Goal: Information Seeking & Learning: Understand process/instructions

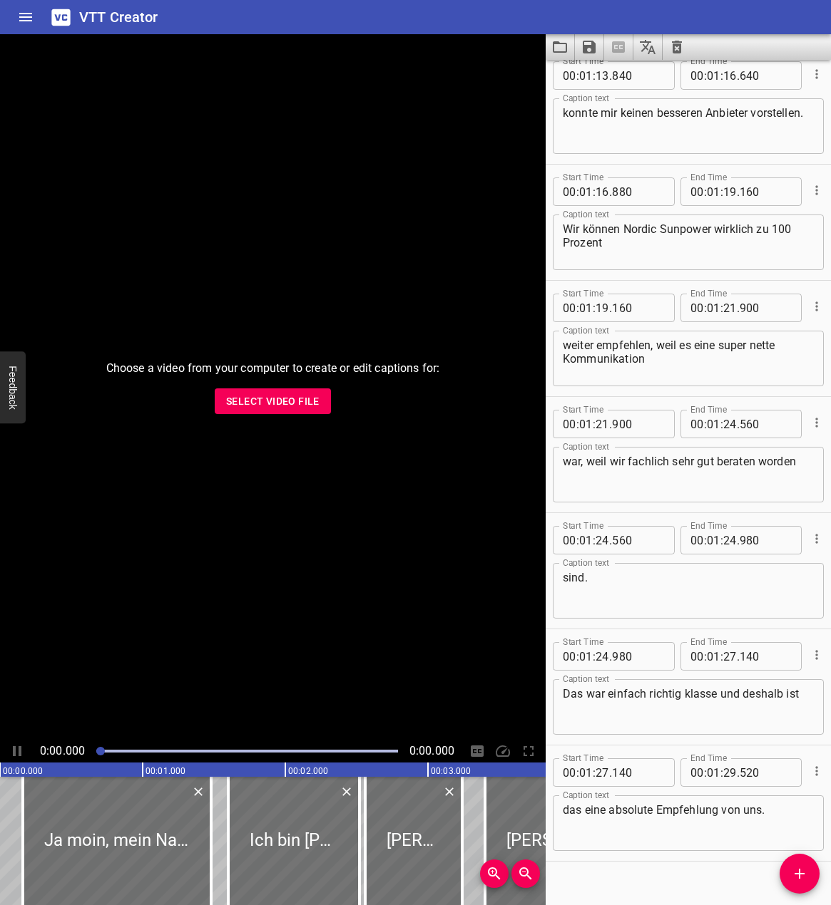
scroll to position [4567, 0]
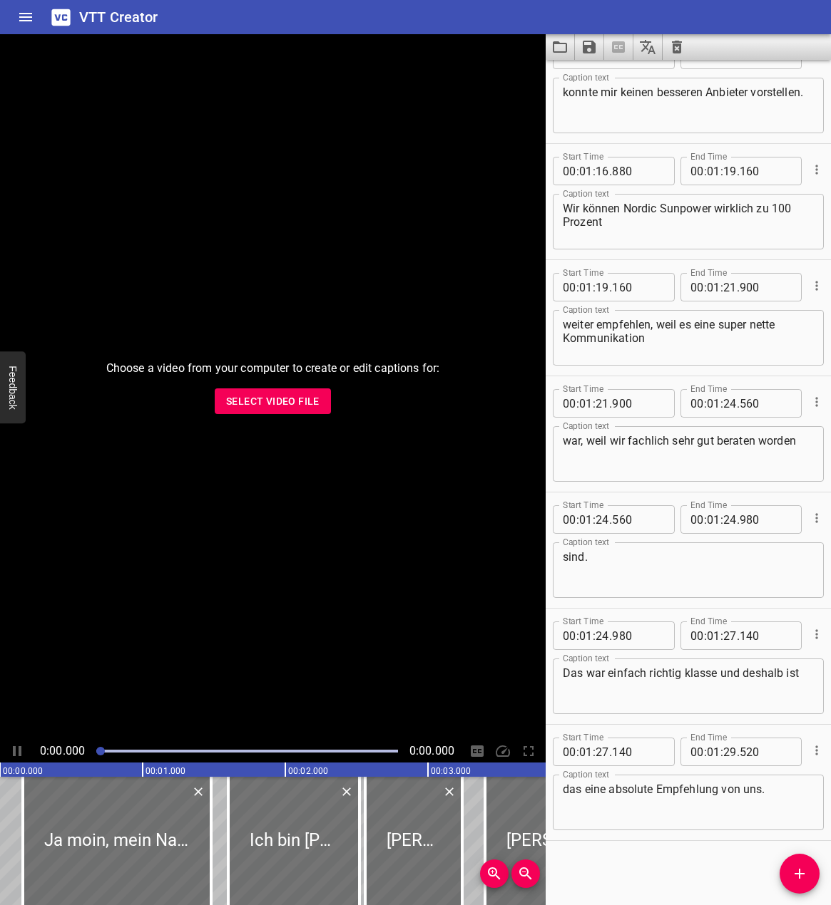
click at [21, 17] on icon "Home" at bounding box center [25, 17] width 13 height 9
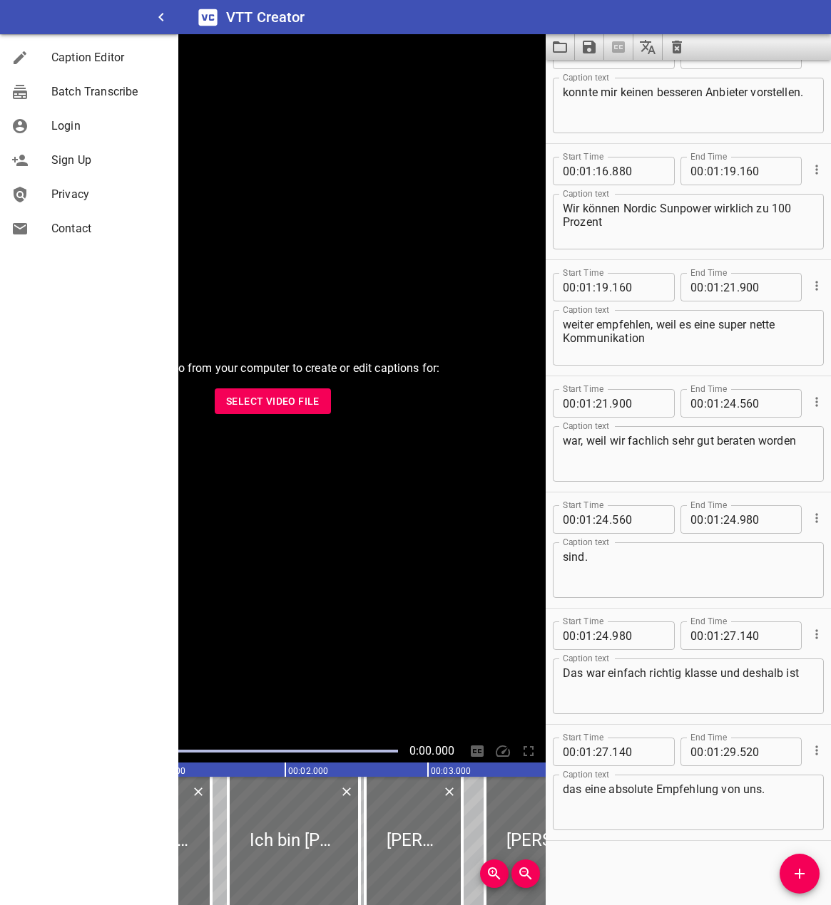
click at [68, 192] on span "Privacy" at bounding box center [108, 194] width 115 height 17
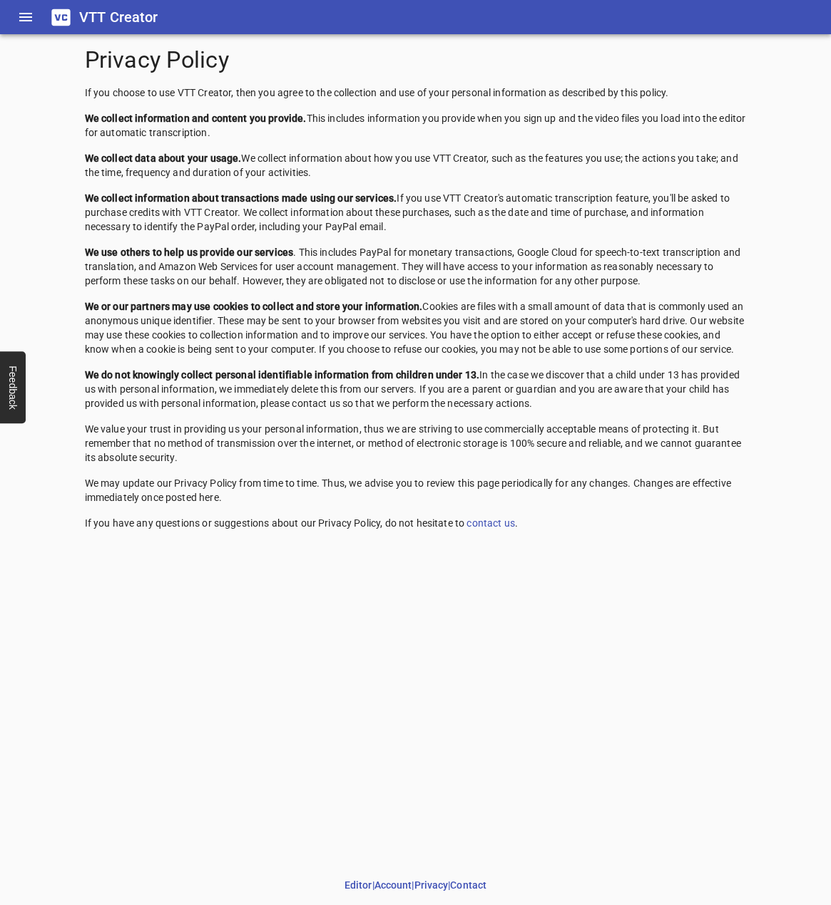
click at [441, 234] on p "We collect information about transactions made using our services. If you use V…" at bounding box center [416, 212] width 662 height 43
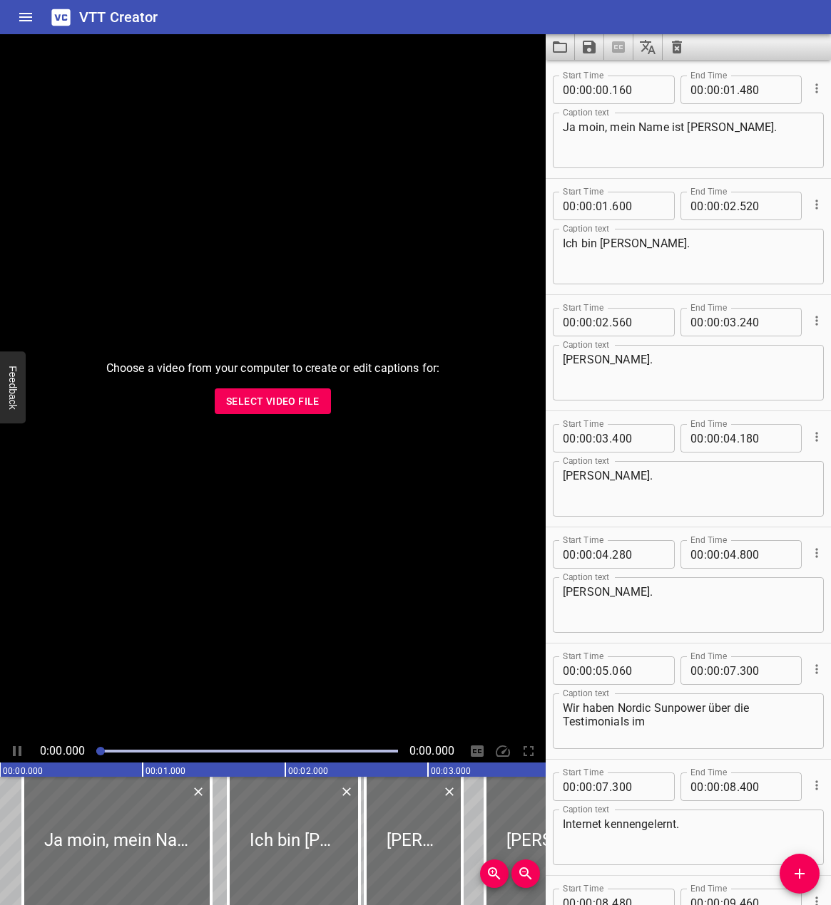
click at [346, 148] on div "Choose a video from your computer to create or edit captions for: Select Video …" at bounding box center [272, 387] width 545 height 706
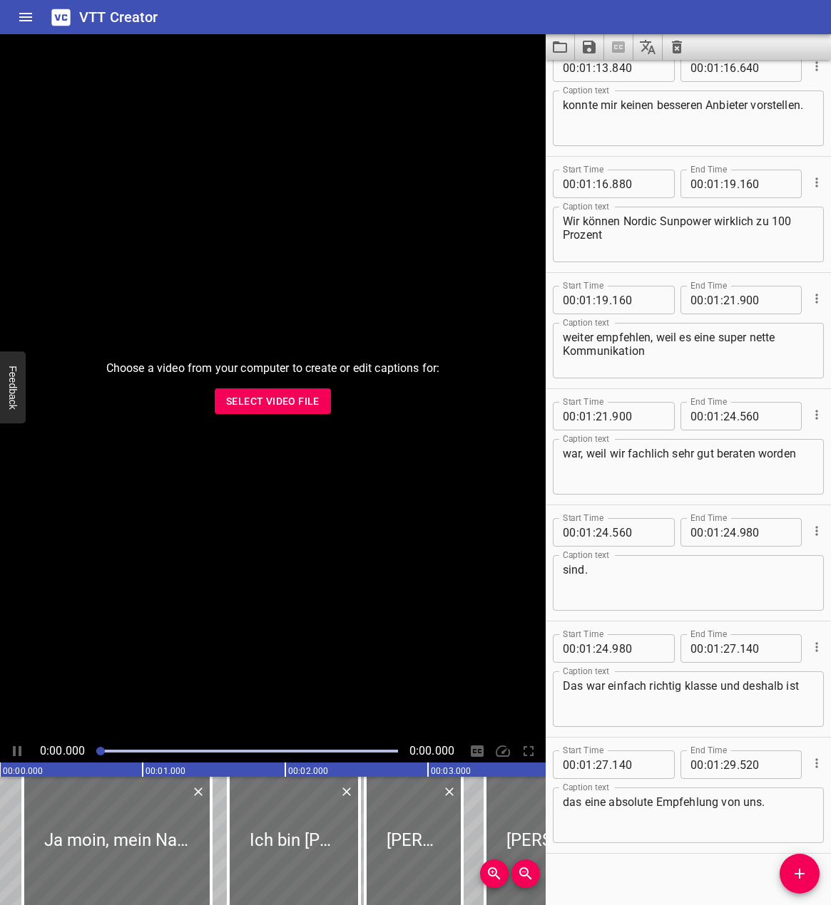
click at [584, 14] on div "VTT Creator" at bounding box center [415, 17] width 831 height 34
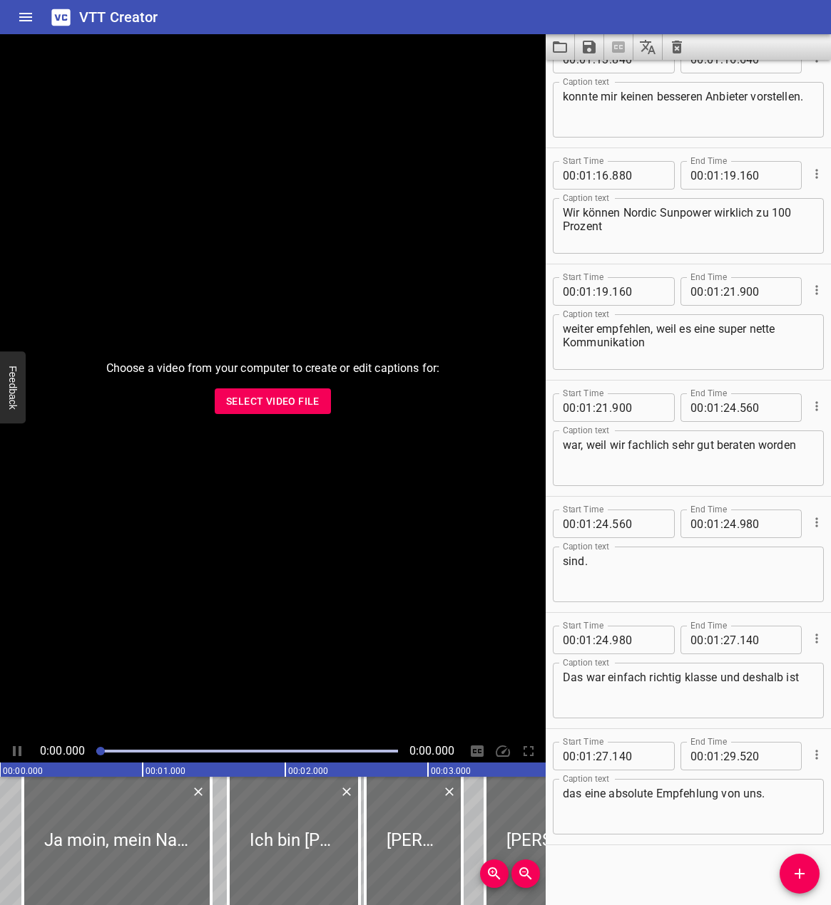
scroll to position [4567, 0]
